Goal: Go to known website: Access a specific website the user already knows

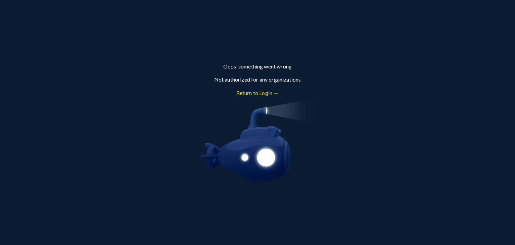
click at [253, 94] on link "Return to Login →" at bounding box center [257, 93] width 43 height 6
